Goal: Information Seeking & Learning: Learn about a topic

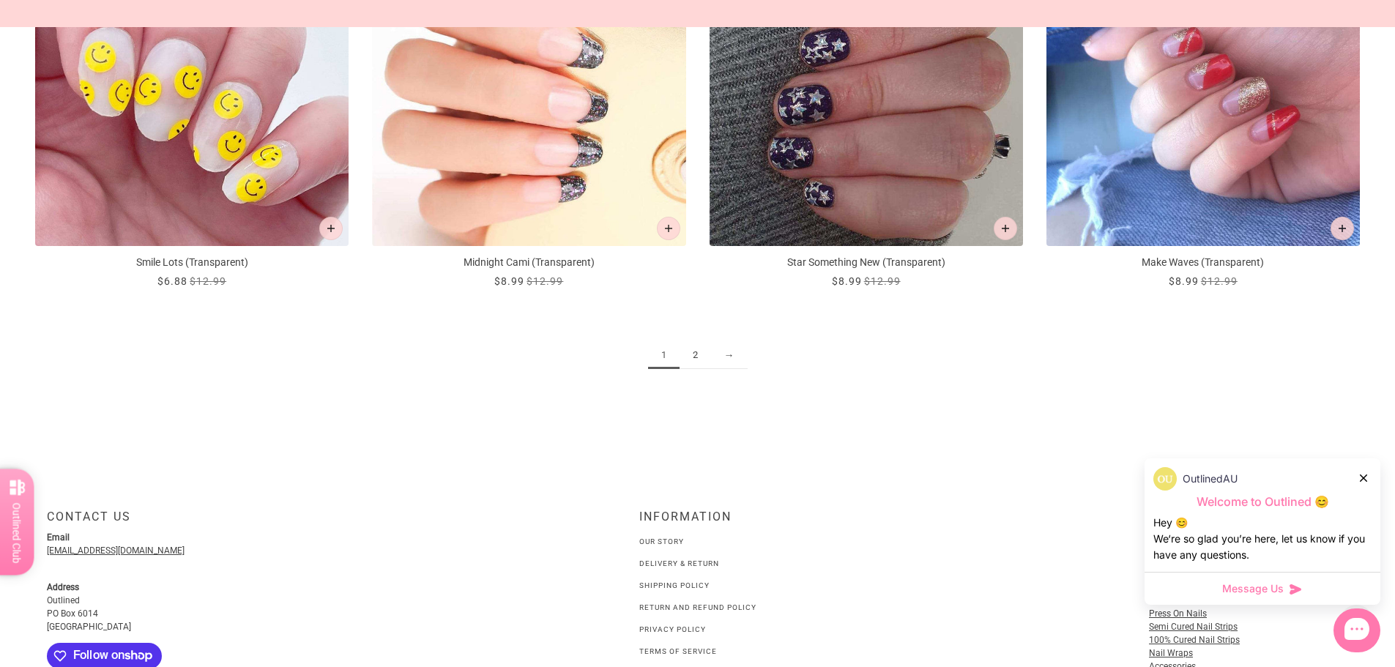
scroll to position [2409, 0]
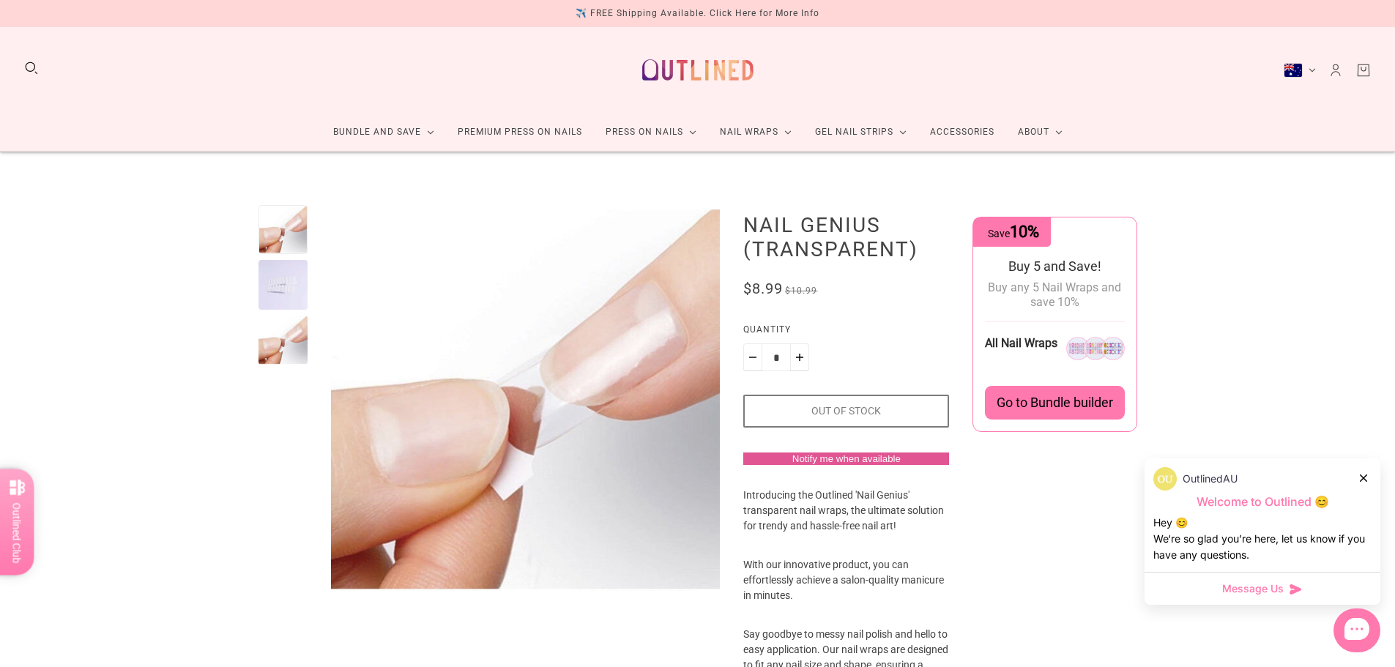
click at [291, 281] on div at bounding box center [282, 284] width 49 height 49
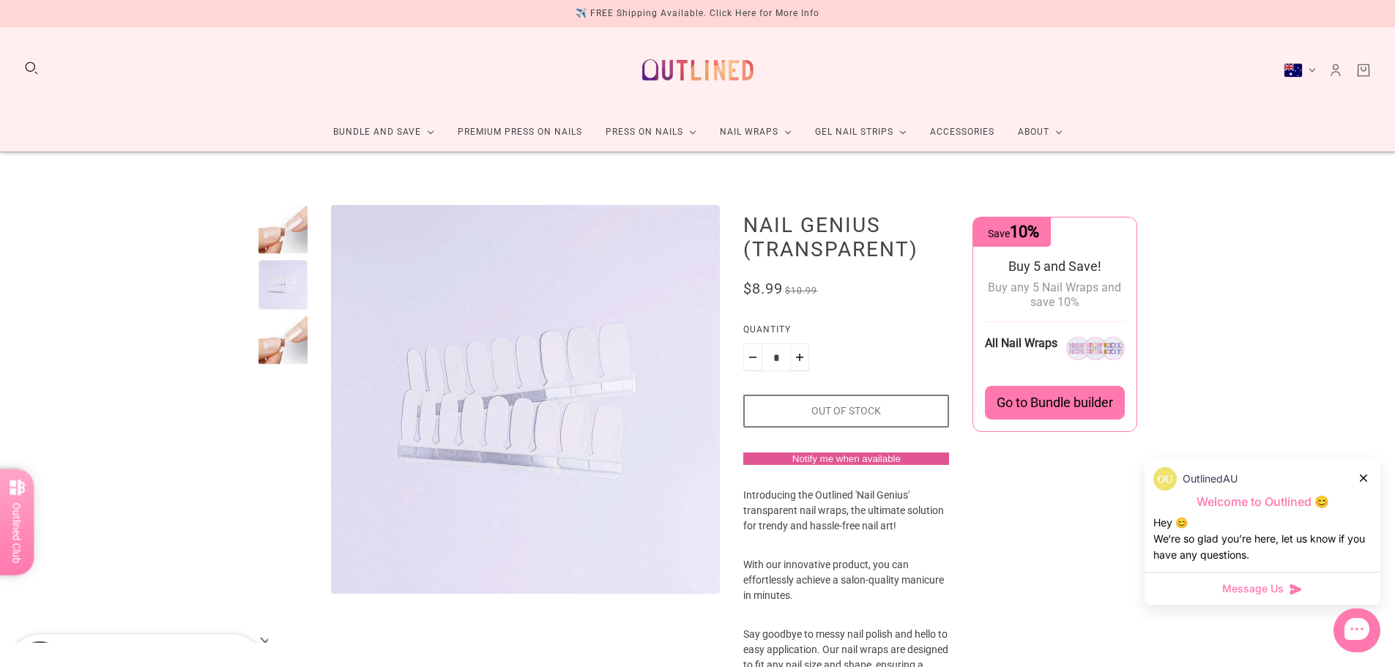
click at [286, 316] on div at bounding box center [282, 340] width 49 height 49
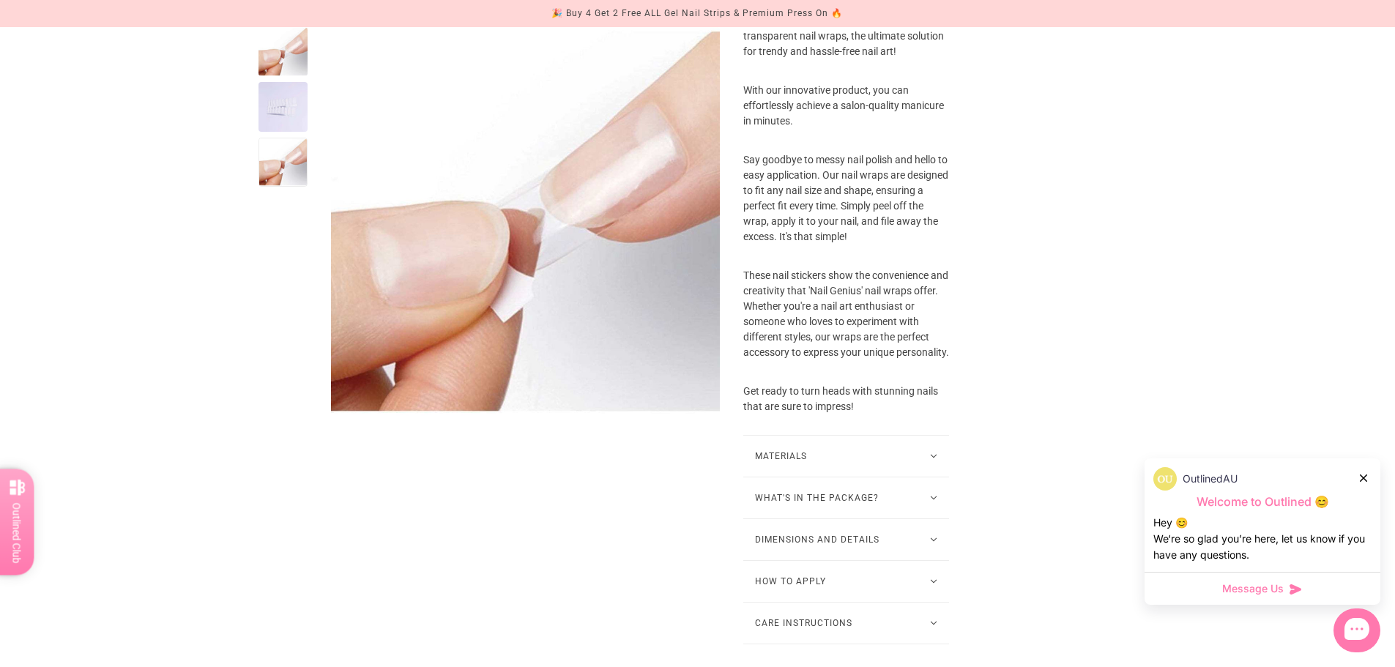
scroll to position [586, 0]
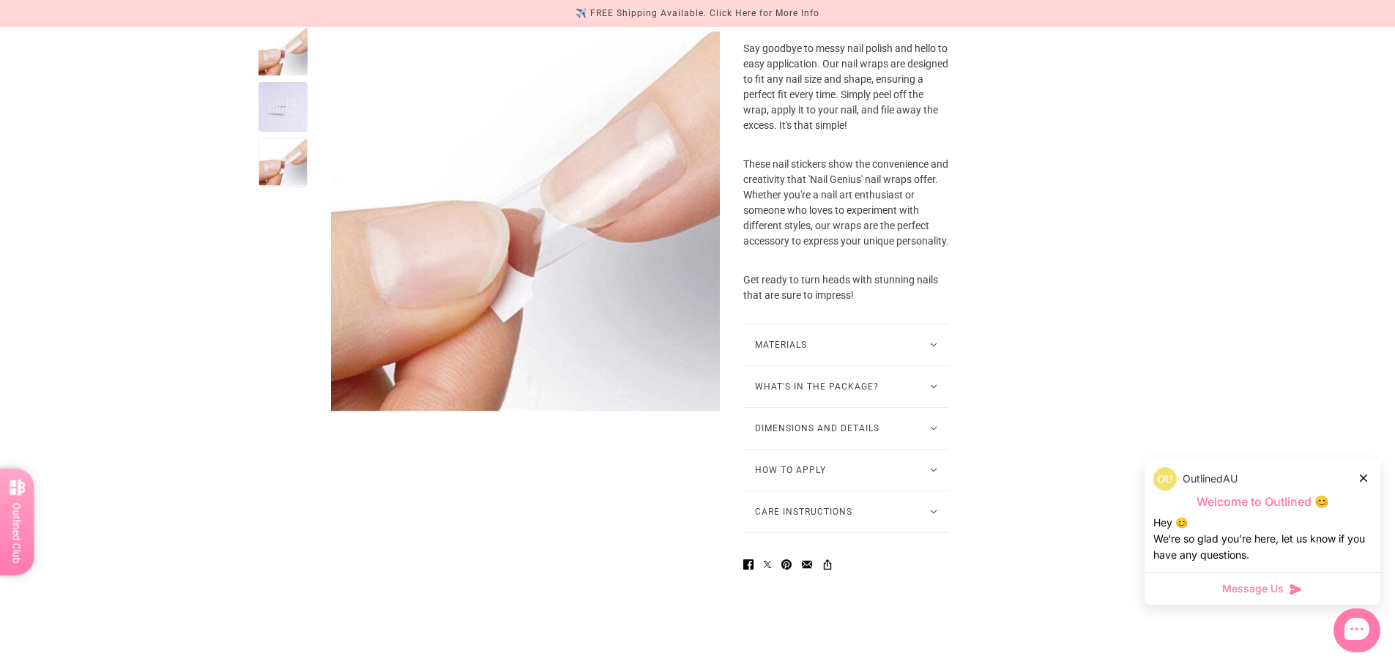
click at [869, 347] on button "Materials" at bounding box center [846, 344] width 206 height 41
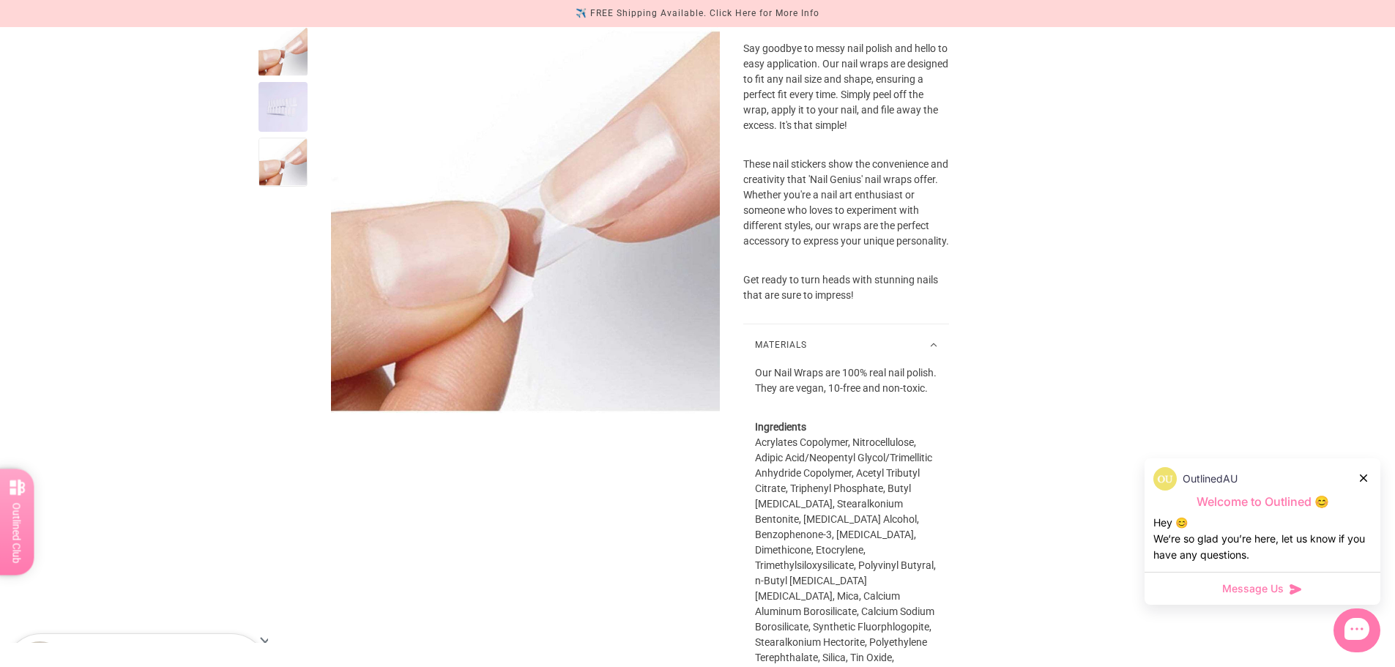
click at [875, 339] on button "Materials" at bounding box center [846, 344] width 206 height 41
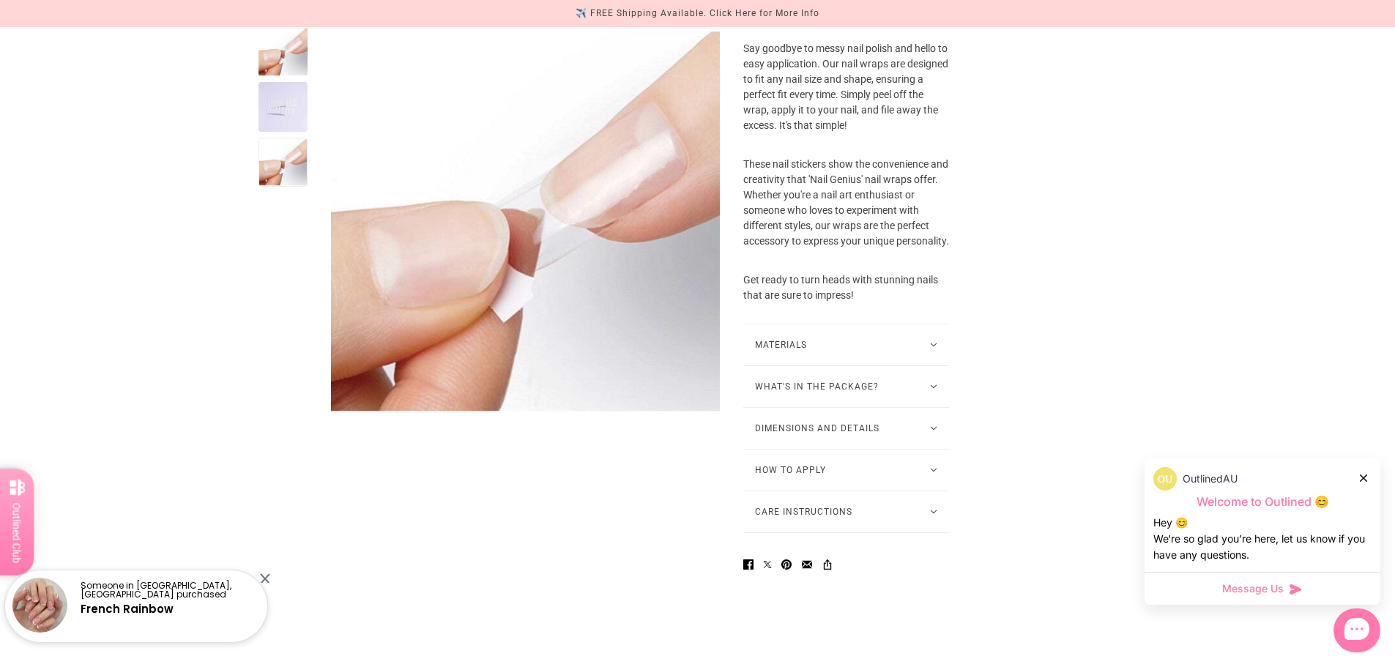
click at [862, 382] on button "What's in the package?" at bounding box center [846, 386] width 206 height 41
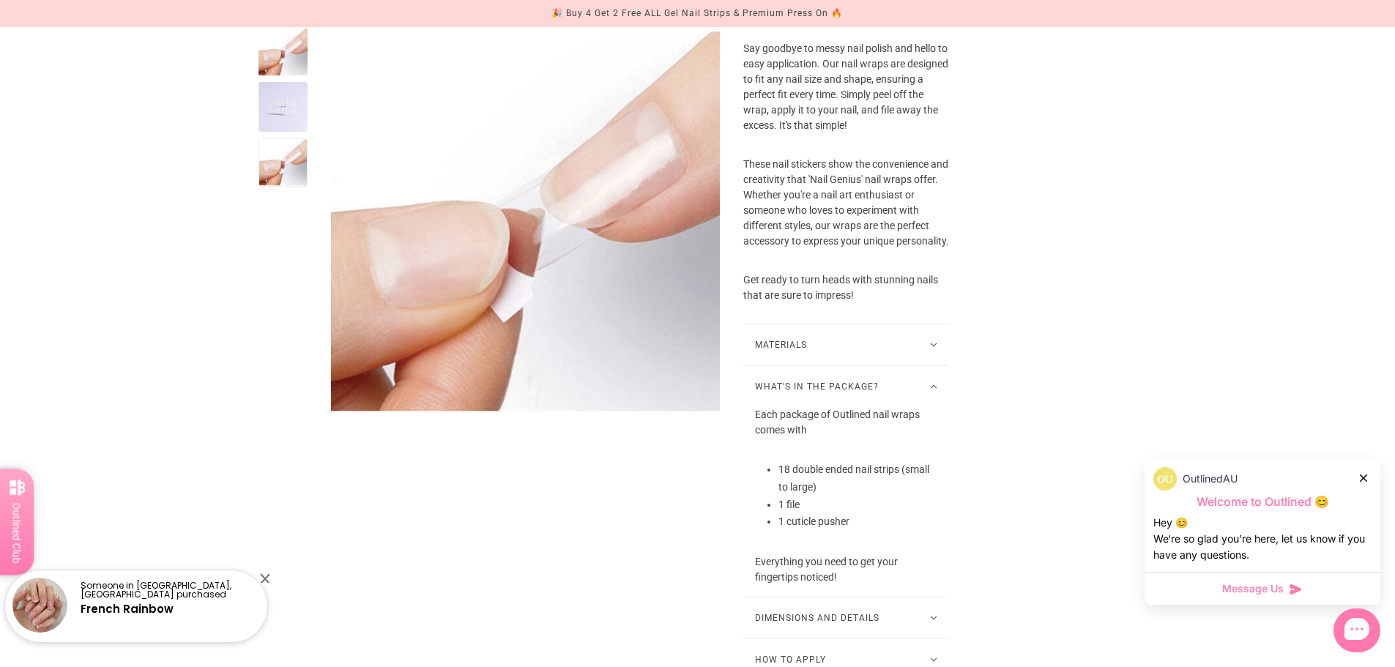
click at [863, 390] on button "What's in the package?" at bounding box center [846, 386] width 206 height 41
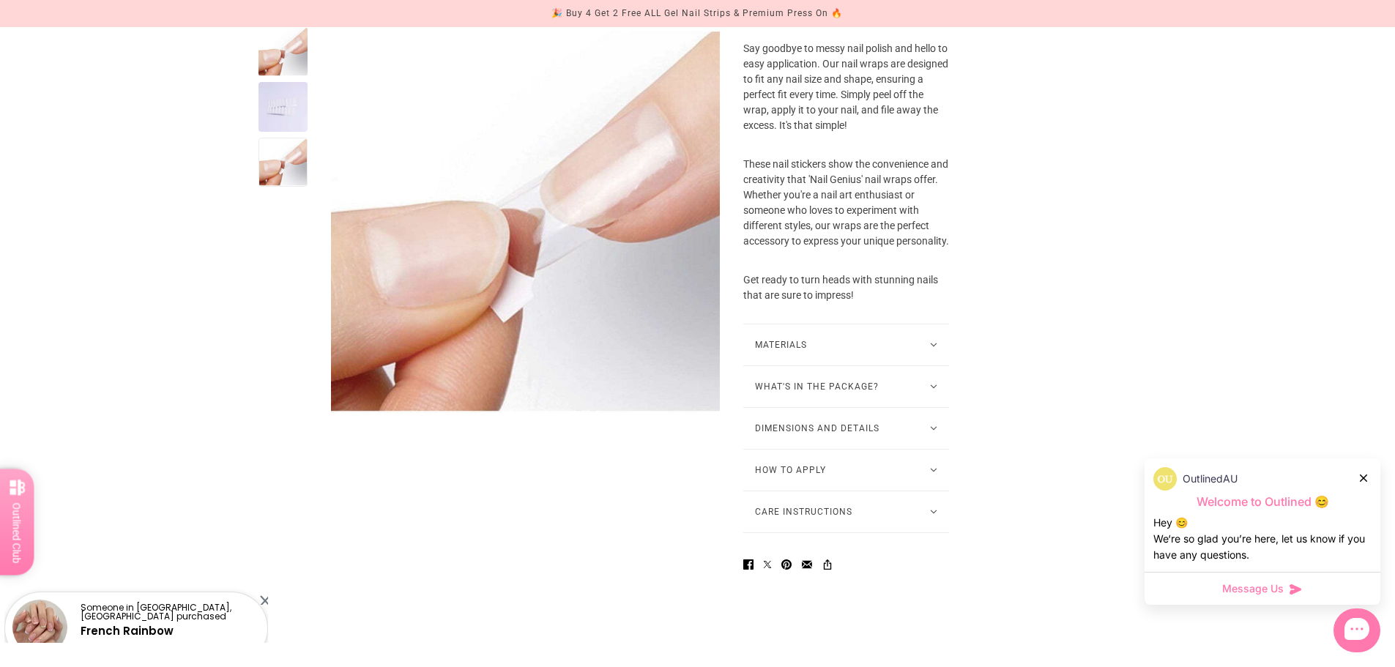
click at [865, 422] on button "Dimensions and Details" at bounding box center [846, 428] width 206 height 41
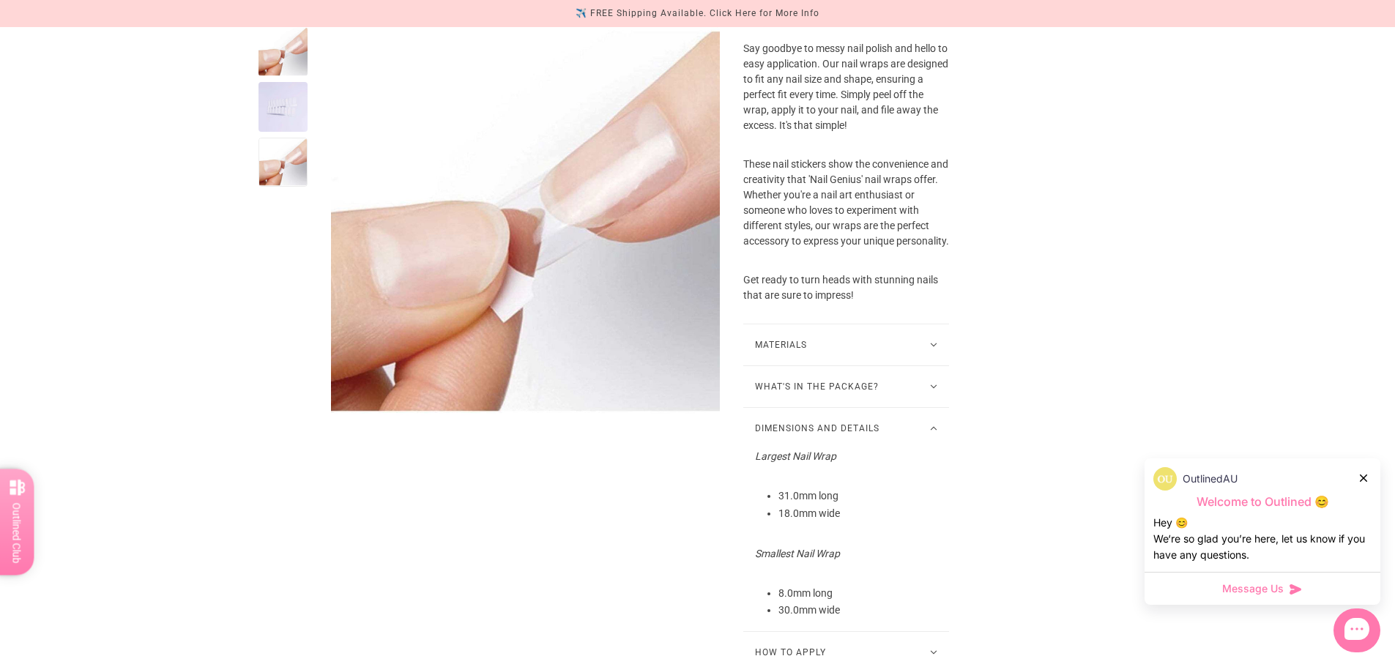
click at [865, 422] on button "Dimensions and Details" at bounding box center [846, 428] width 206 height 41
click at [842, 466] on button "How to Apply" at bounding box center [846, 470] width 206 height 41
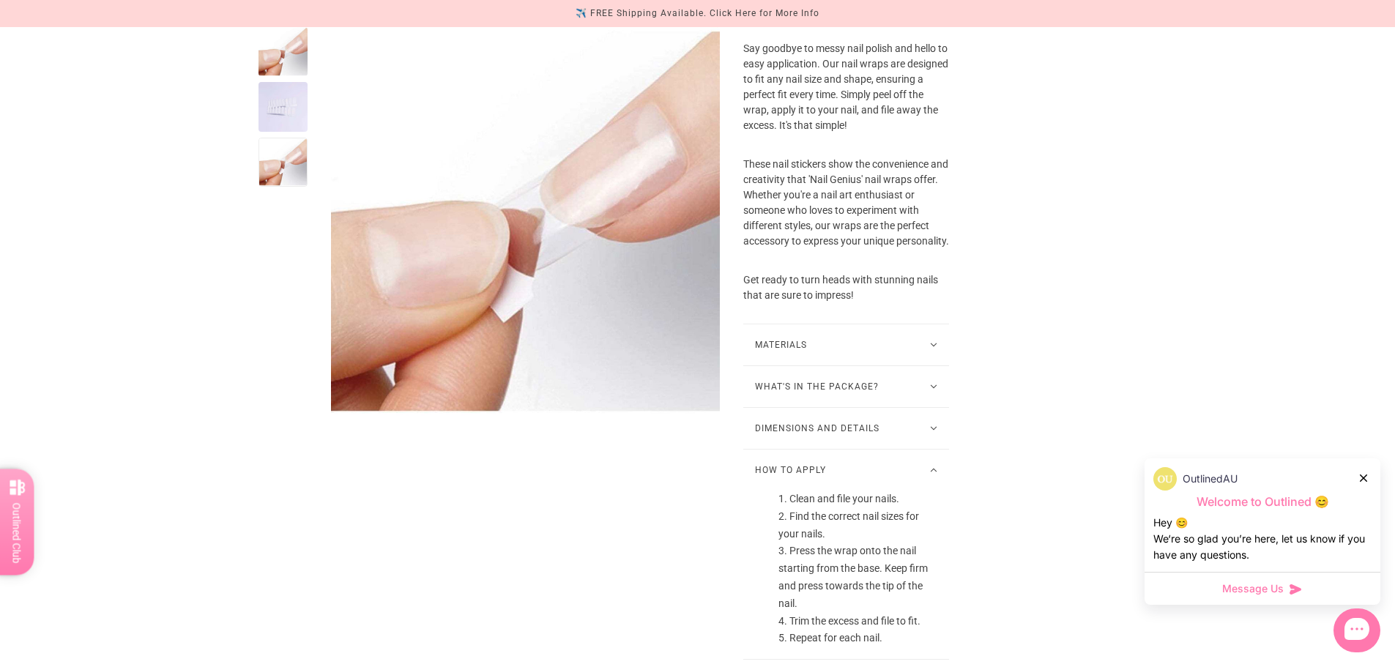
click at [843, 463] on button "How to Apply" at bounding box center [846, 470] width 206 height 41
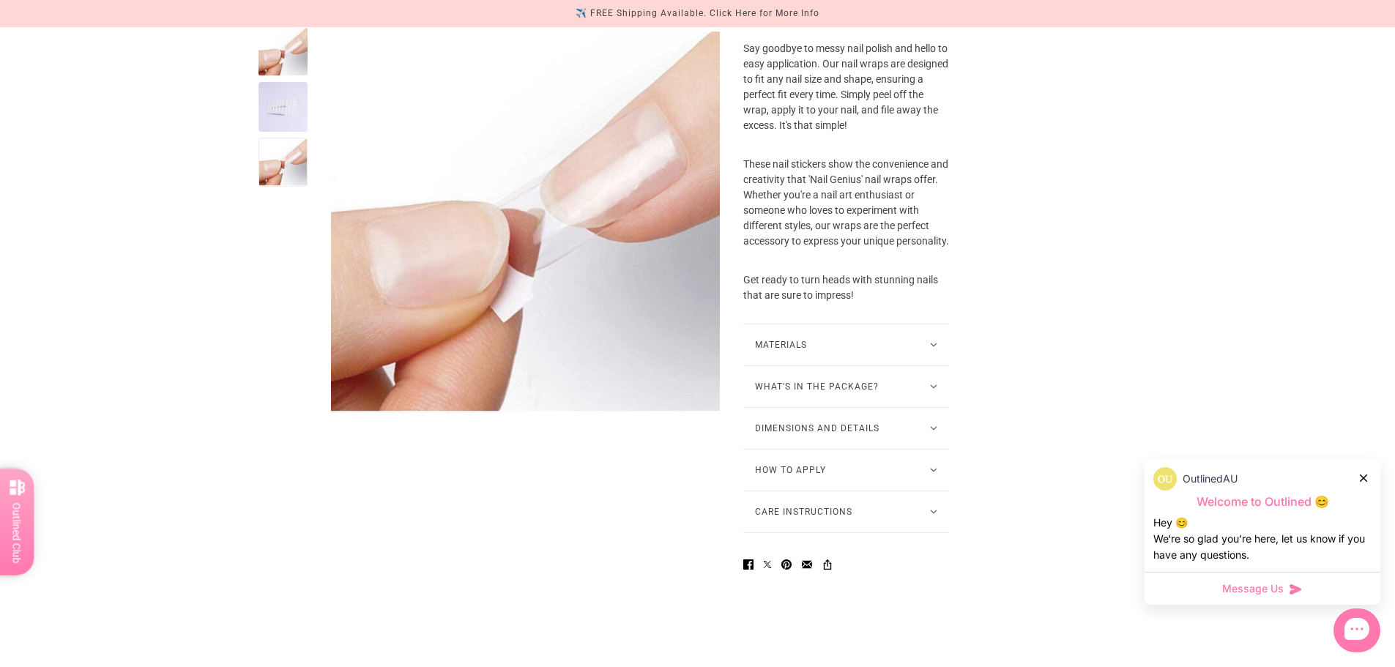
click at [856, 511] on button "Care Instructions" at bounding box center [846, 511] width 206 height 41
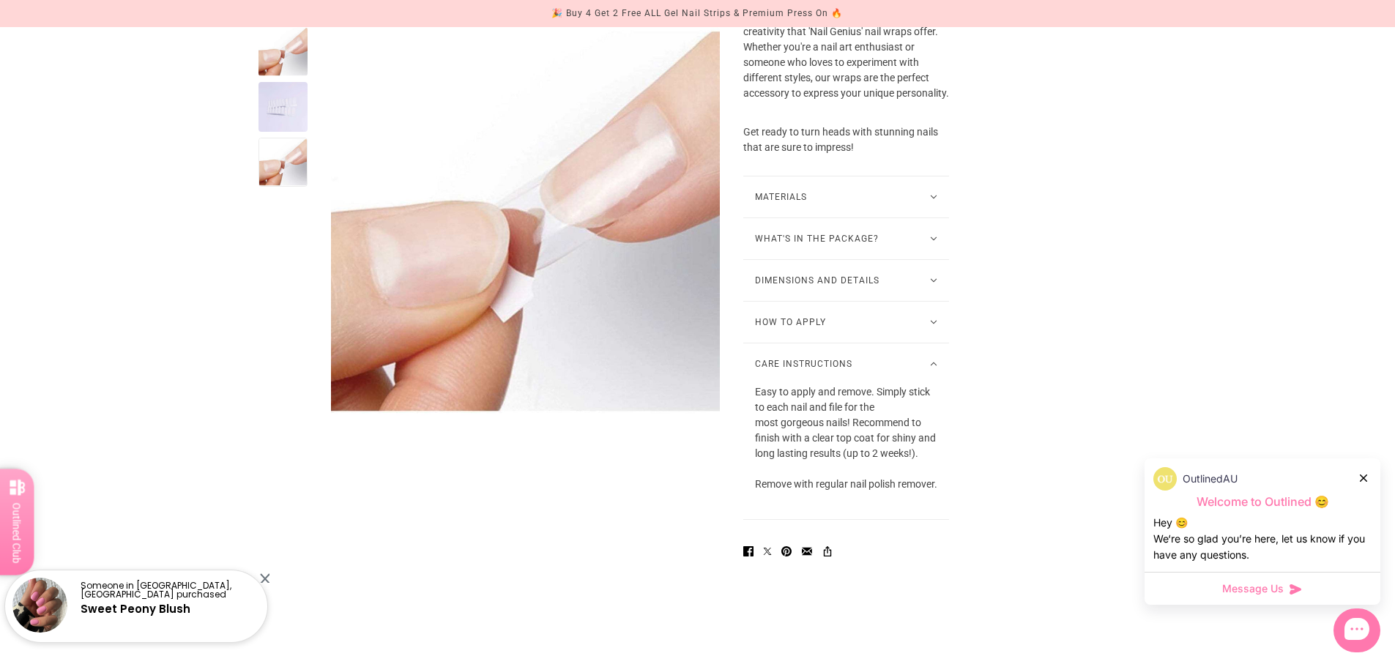
scroll to position [781, 0]
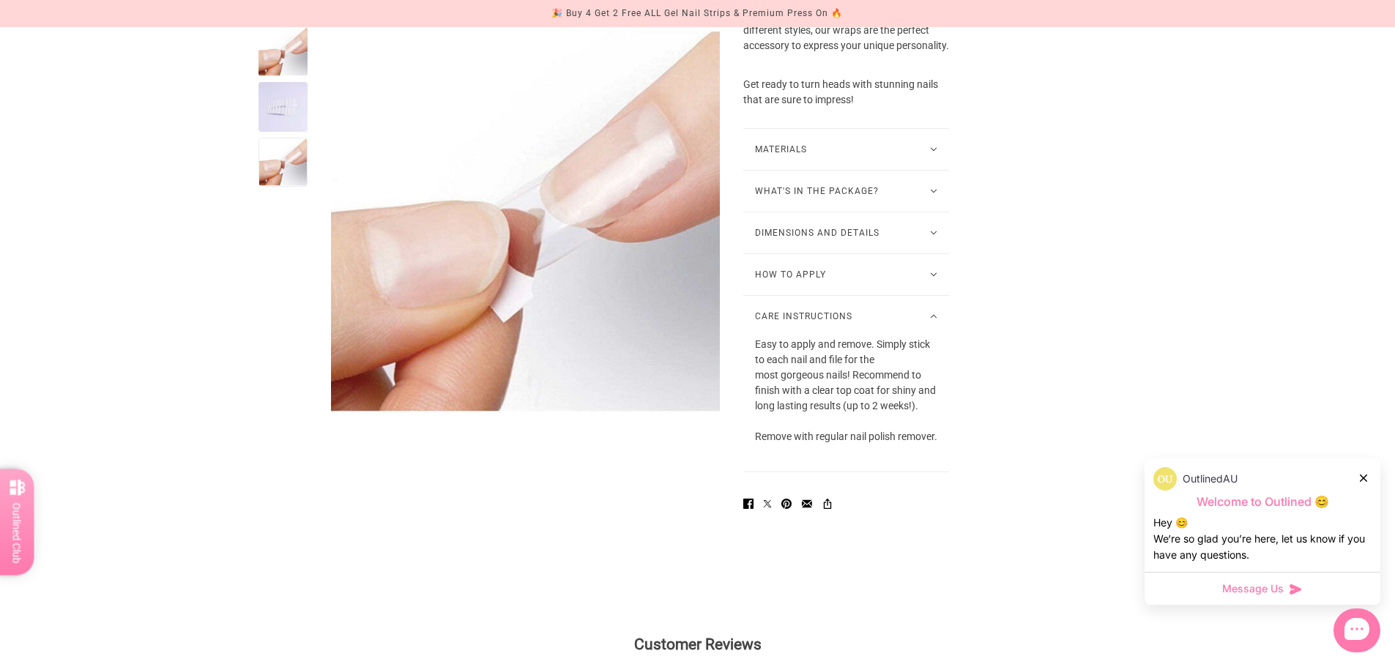
click at [845, 308] on button "Care Instructions" at bounding box center [846, 316] width 206 height 41
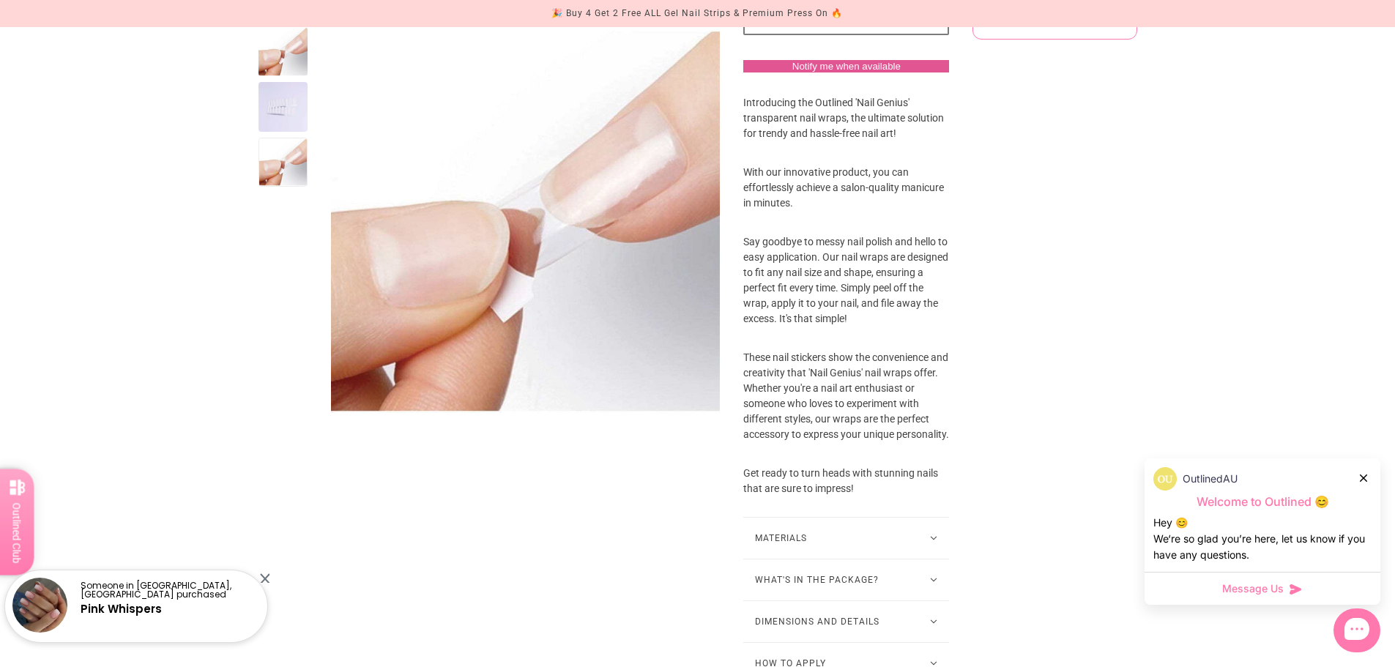
scroll to position [293, 0]
